Goal: Register for event/course

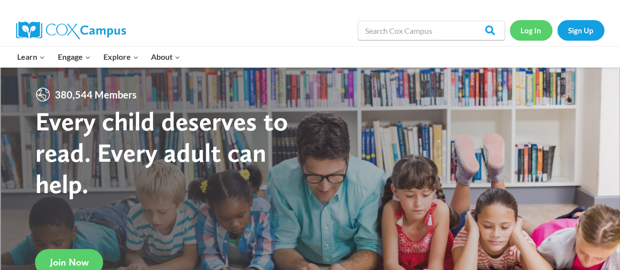
click at [521, 28] on link "Log In" at bounding box center [531, 30] width 43 height 20
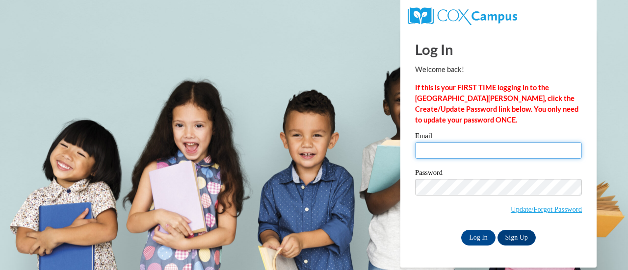
click at [476, 146] on input "Email" at bounding box center [498, 150] width 167 height 17
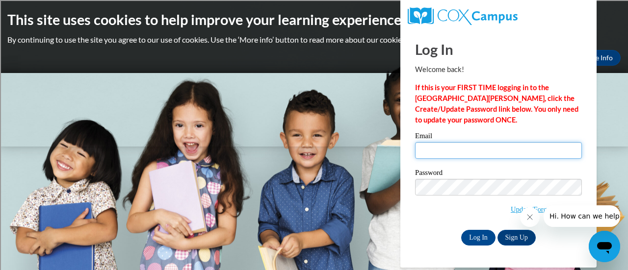
type input "[PERSON_NAME][EMAIL_ADDRESS][DOMAIN_NAME]"
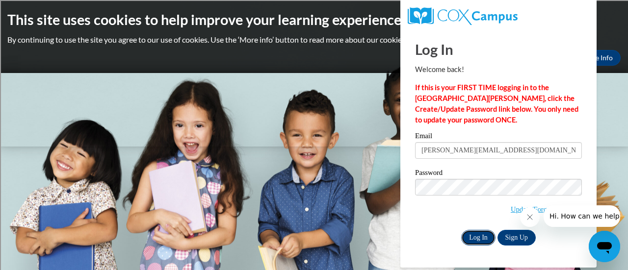
click at [480, 239] on input "Log In" at bounding box center [478, 238] width 34 height 16
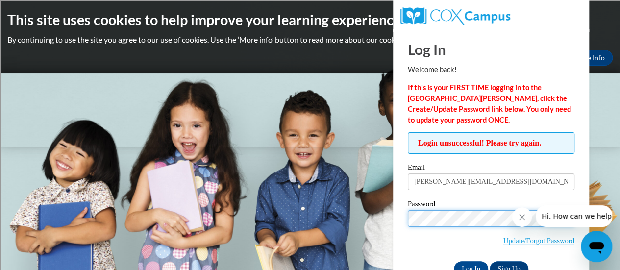
click at [454, 261] on input "Log In" at bounding box center [471, 269] width 34 height 16
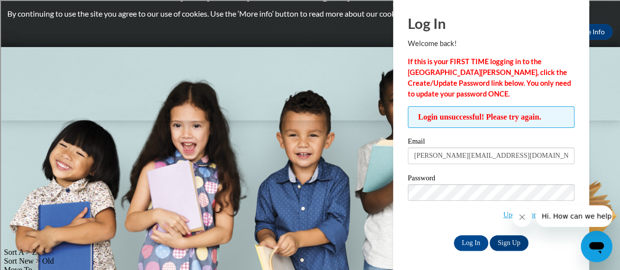
scroll to position [27, 0]
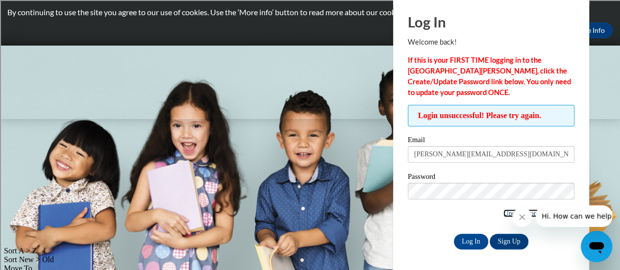
click at [504, 216] on link "Update/Forgot Password" at bounding box center [539, 213] width 71 height 8
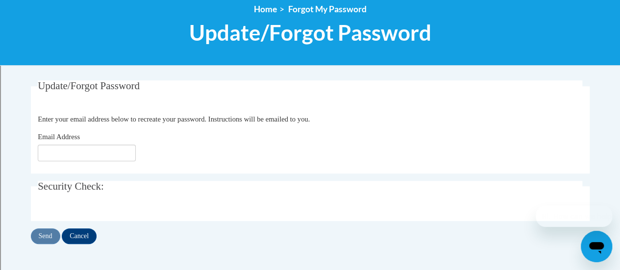
scroll to position [119, 0]
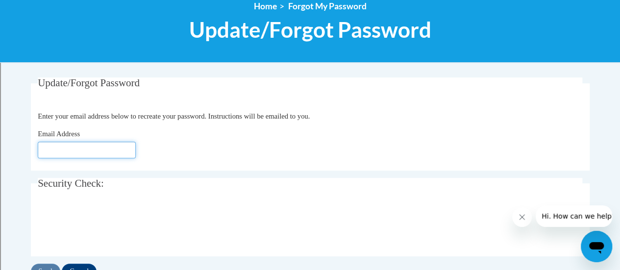
click at [80, 147] on input "Email Address" at bounding box center [87, 150] width 98 height 17
type input "[PERSON_NAME][EMAIL_ADDRESS][DOMAIN_NAME]"
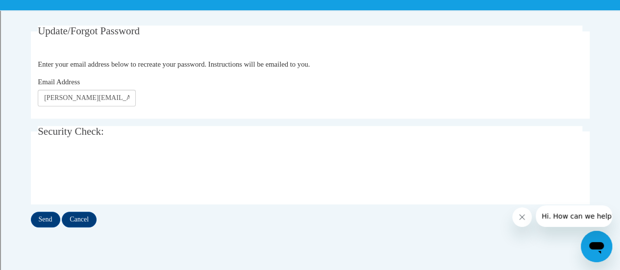
scroll to position [172, 0]
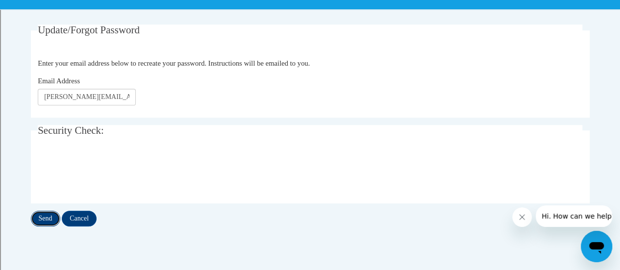
click at [38, 216] on input "Send" at bounding box center [45, 219] width 29 height 16
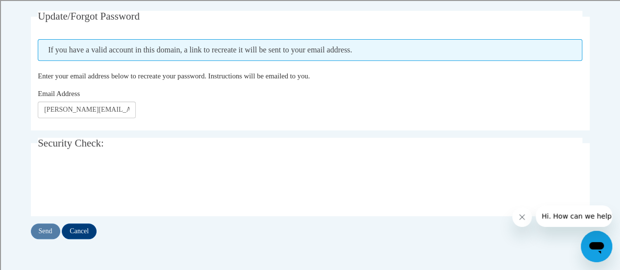
scroll to position [187, 0]
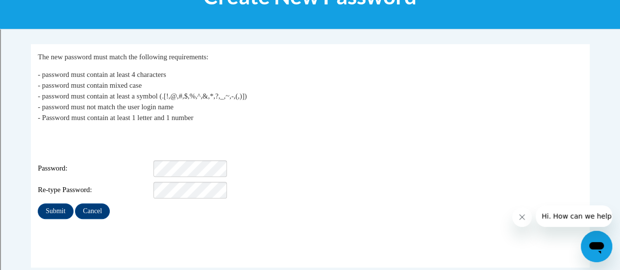
scroll to position [153, 0]
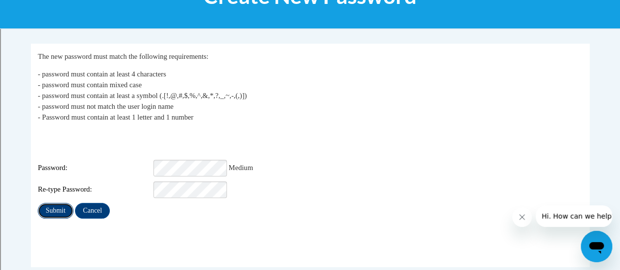
click at [57, 203] on input "Submit" at bounding box center [55, 211] width 35 height 16
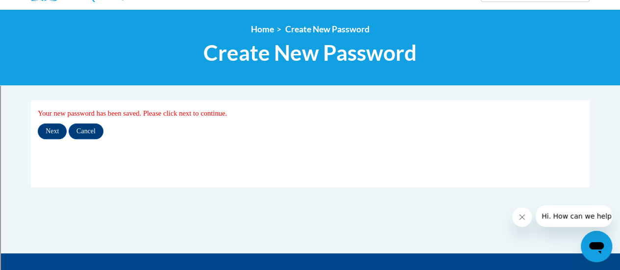
scroll to position [97, 0]
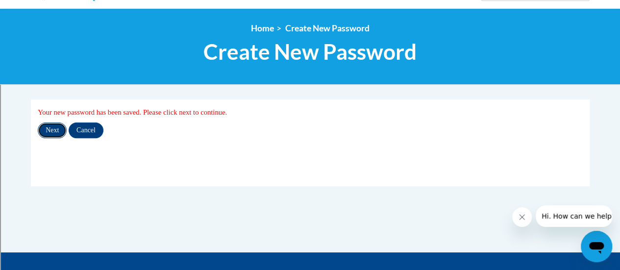
click at [51, 127] on input "Next" at bounding box center [52, 131] width 29 height 16
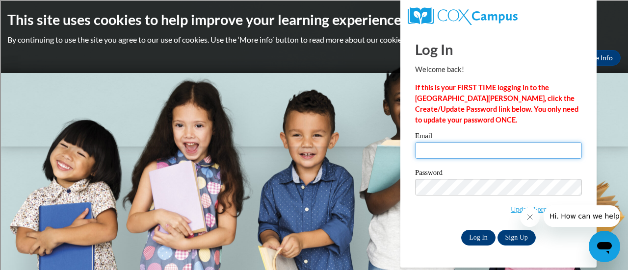
type input "[PERSON_NAME][EMAIL_ADDRESS][DOMAIN_NAME]"
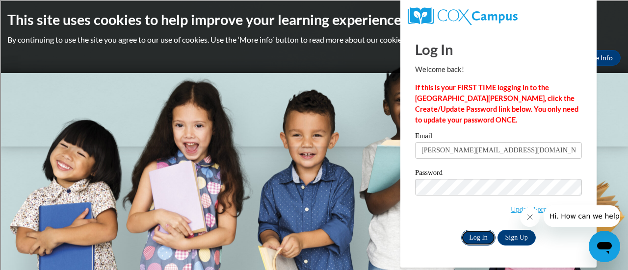
click at [482, 239] on input "Log In" at bounding box center [478, 238] width 34 height 16
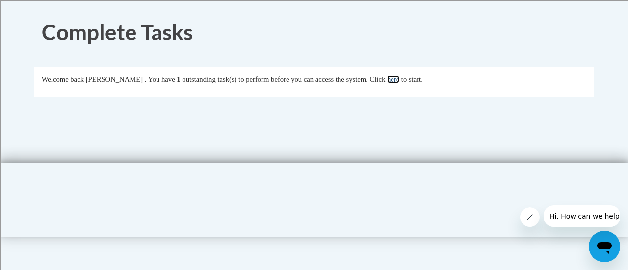
click at [399, 79] on link "here" at bounding box center [393, 80] width 12 height 8
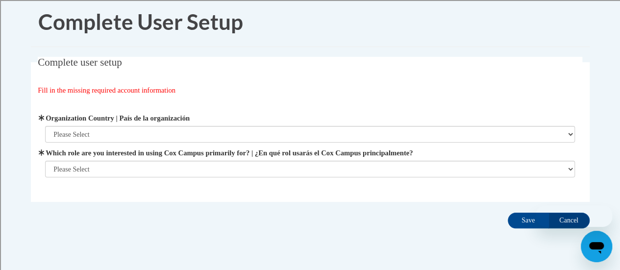
scroll to position [11, 0]
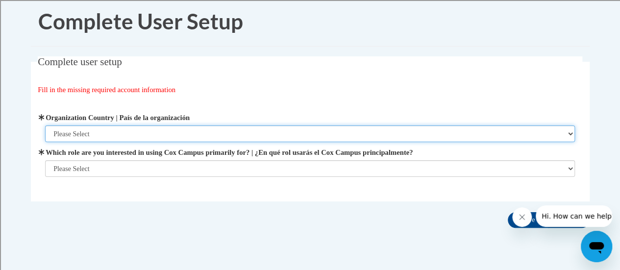
click at [112, 140] on select "Please Select United States | Estados Unidos Outside of the United States | Fue…" at bounding box center [310, 134] width 530 height 17
select select "ad49bcad-a171-4b2e-b99c-48b446064914"
click at [45, 126] on select "Please Select United States | Estados Unidos Outside of the United States | Fue…" at bounding box center [310, 134] width 530 height 17
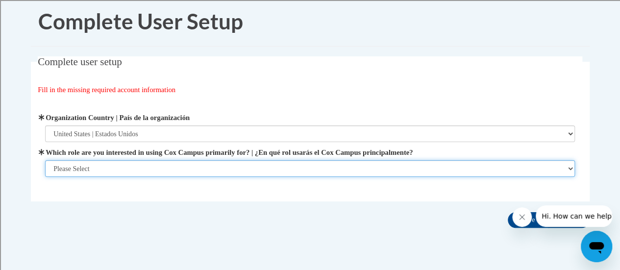
click at [92, 164] on select "Please Select College/University | Colegio/Universidad Community/Nonprofit Part…" at bounding box center [310, 168] width 530 height 17
select select "fbf2d438-af2f-41f8-98f1-81c410e29de3"
click at [45, 177] on select "Please Select College/University | Colegio/Universidad Community/Nonprofit Part…" at bounding box center [310, 168] width 530 height 17
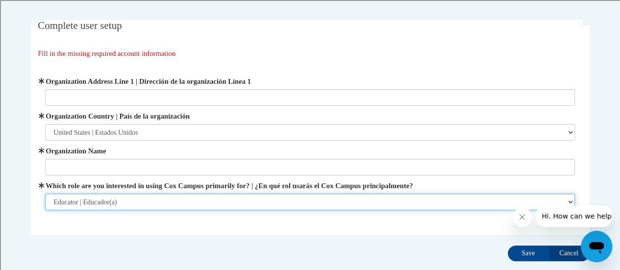
scroll to position [48, 0]
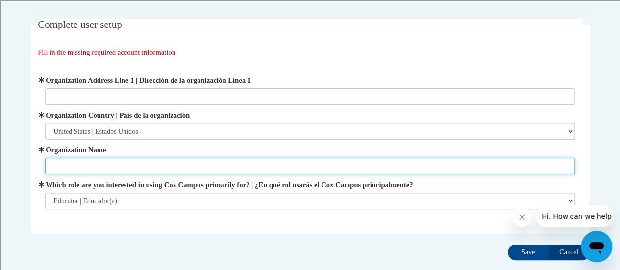
click at [104, 163] on input "Organization Name" at bounding box center [310, 166] width 530 height 17
type input "J"
type input "Racine Unified School District"
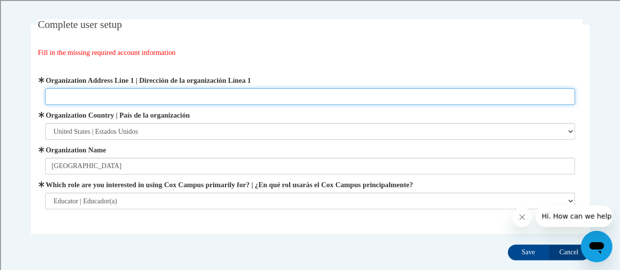
click at [74, 100] on input "Organization Address Line 1 | Dirección de la organización Línea 1" at bounding box center [310, 96] width 530 height 17
paste input "3109 Mt Pleasant St, Racine, WI 53404"
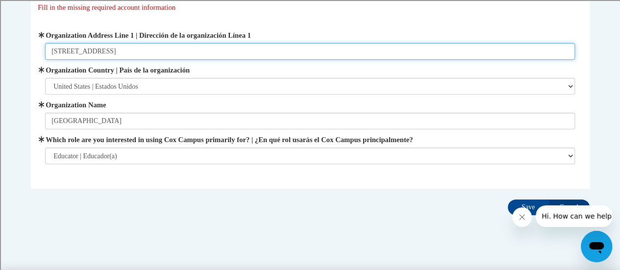
scroll to position [94, 0]
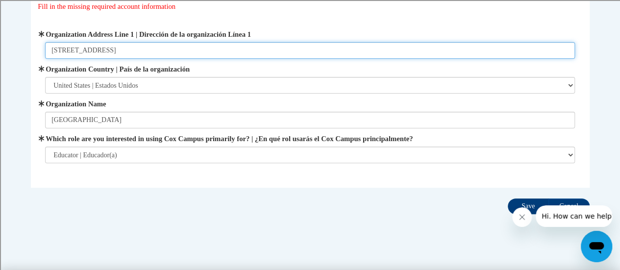
type input "3109 Mt Pleasant St, Racine, WI 53404"
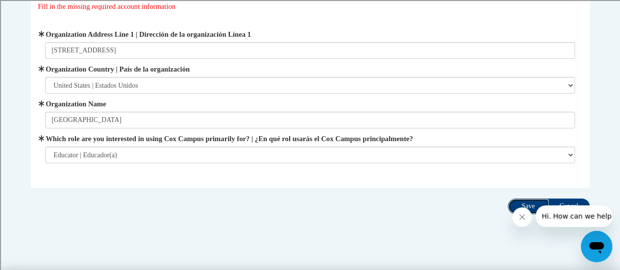
click at [516, 202] on input "Save" at bounding box center [528, 207] width 41 height 16
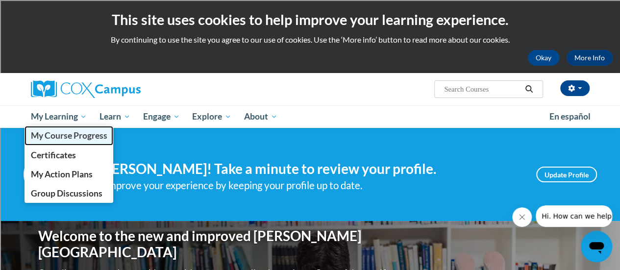
click at [63, 140] on span "My Course Progress" at bounding box center [68, 135] width 76 height 10
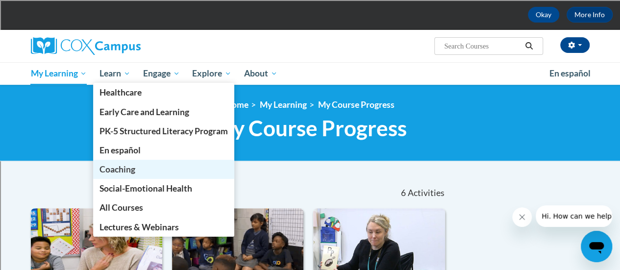
scroll to position [46, 0]
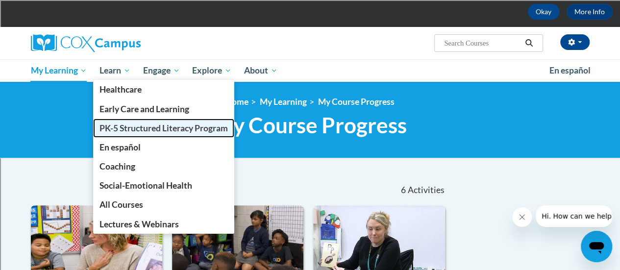
click at [162, 120] on link "PK-5 Structured Literacy Program" at bounding box center [163, 128] width 141 height 19
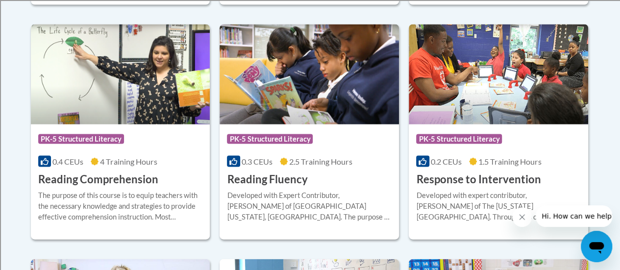
scroll to position [958, 0]
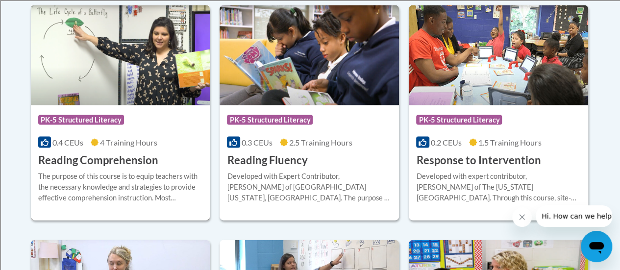
click at [110, 159] on h3 "Reading Comprehension" at bounding box center [98, 160] width 120 height 15
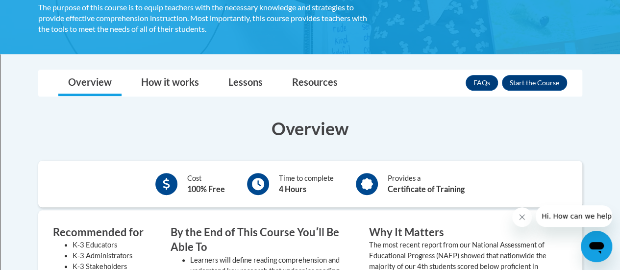
scroll to position [203, 0]
click at [553, 76] on button "Enroll" at bounding box center [534, 83] width 65 height 16
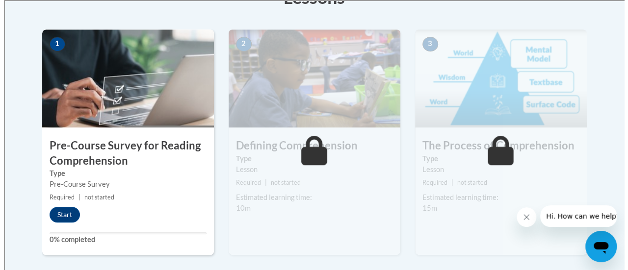
scroll to position [306, 0]
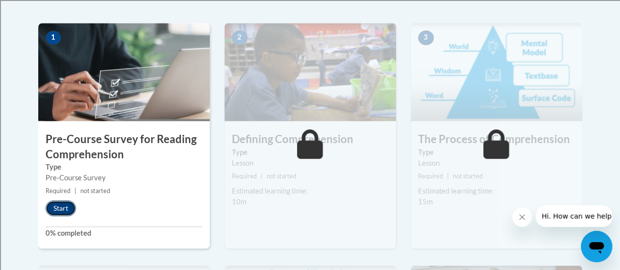
click at [58, 203] on button "Start" at bounding box center [61, 209] width 30 height 16
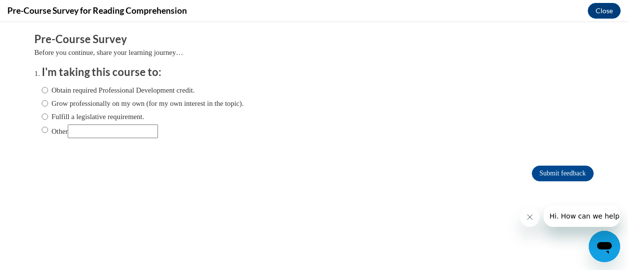
scroll to position [0, 0]
click at [80, 89] on label "Obtain required Professional Development credit." at bounding box center [118, 90] width 153 height 11
click at [48, 89] on input "Obtain required Professional Development credit." at bounding box center [45, 90] width 6 height 11
radio input "true"
click at [541, 179] on input "Submit feedback" at bounding box center [562, 174] width 62 height 16
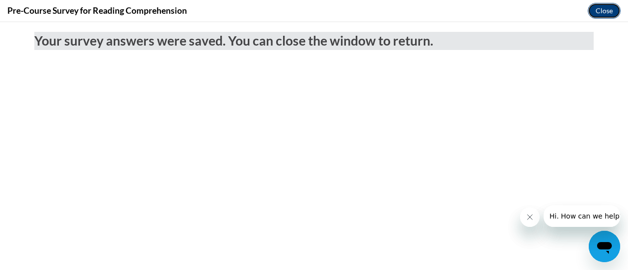
click at [606, 12] on button "Close" at bounding box center [603, 11] width 33 height 16
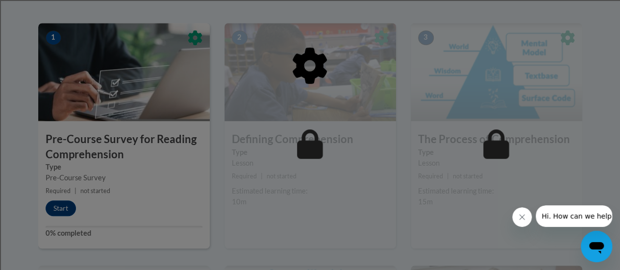
click at [521, 213] on icon "Close message from company" at bounding box center [522, 217] width 8 height 8
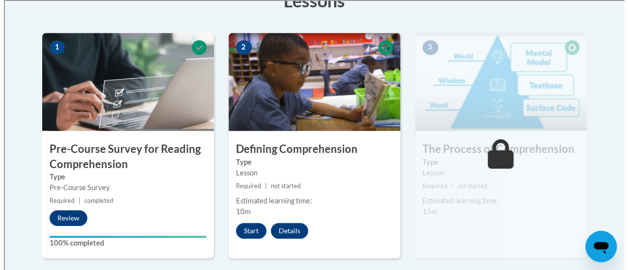
scroll to position [296, 0]
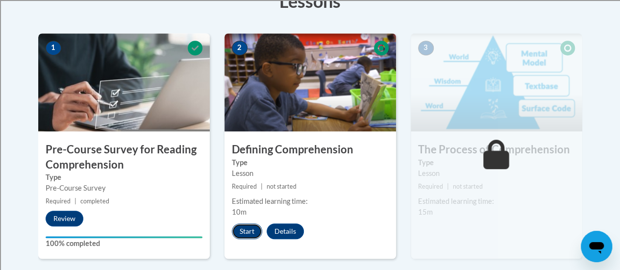
click at [239, 229] on button "Start" at bounding box center [247, 232] width 30 height 16
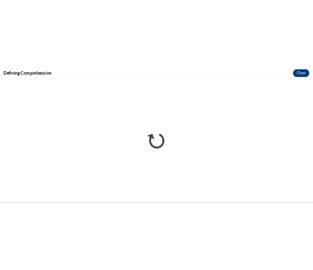
scroll to position [0, 0]
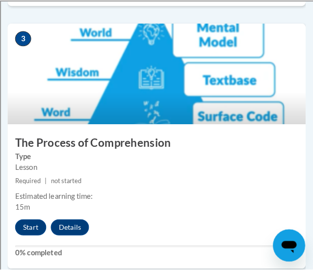
scroll to position [817, 0]
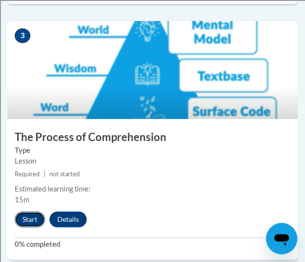
click at [28, 219] on button "Start" at bounding box center [30, 220] width 30 height 16
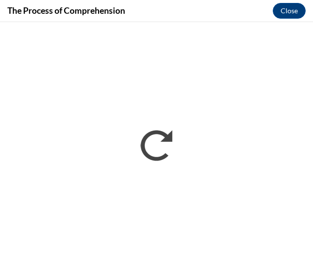
scroll to position [0, 0]
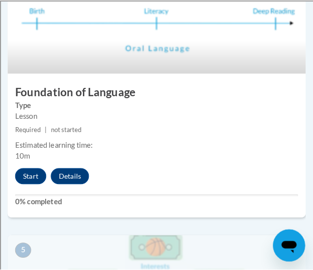
scroll to position [1122, 0]
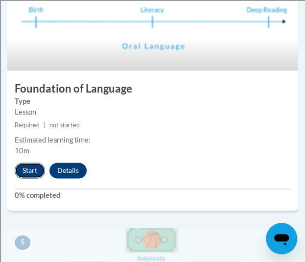
click at [34, 170] on button "Start" at bounding box center [30, 171] width 30 height 16
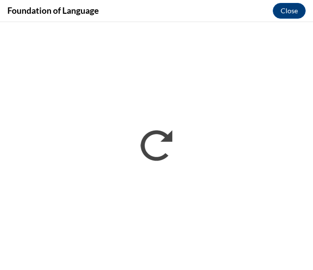
scroll to position [0, 0]
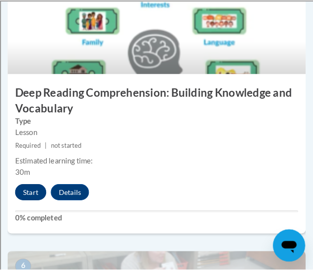
scroll to position [1386, 0]
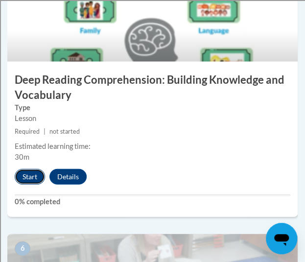
click at [34, 182] on button "Start" at bounding box center [30, 177] width 30 height 16
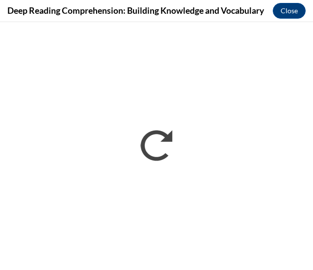
scroll to position [0, 0]
